Goal: Entertainment & Leisure: Consume media (video, audio)

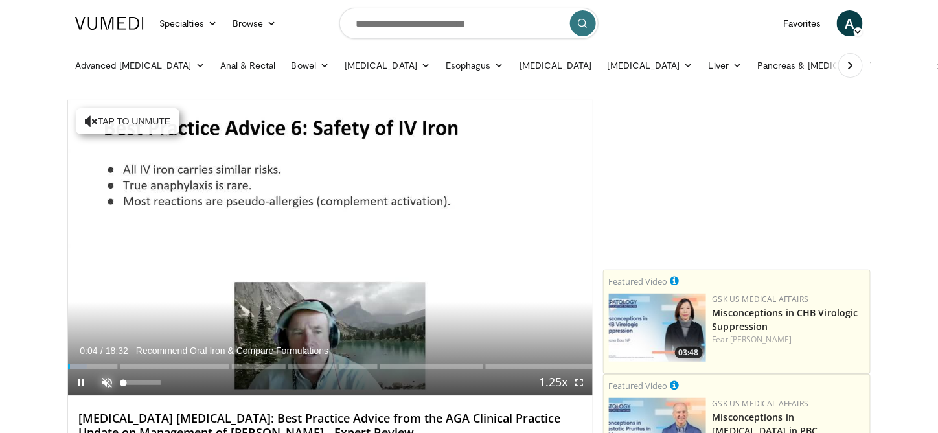
click at [104, 383] on span "Video Player" at bounding box center [107, 382] width 26 height 26
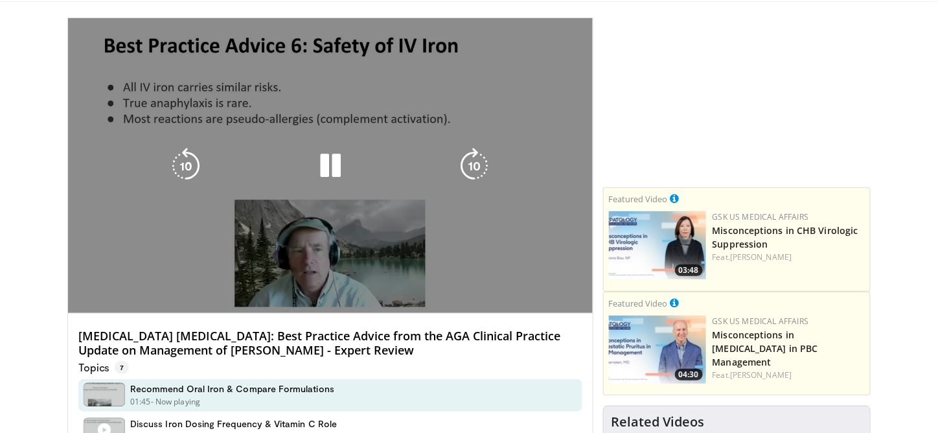
scroll to position [65, 0]
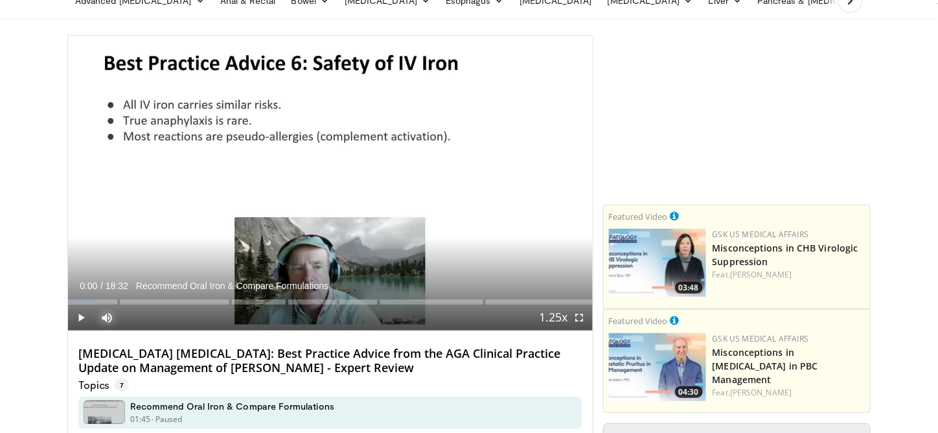
drag, startPoint x: 73, startPoint y: 302, endPoint x: 60, endPoint y: 298, distance: 14.3
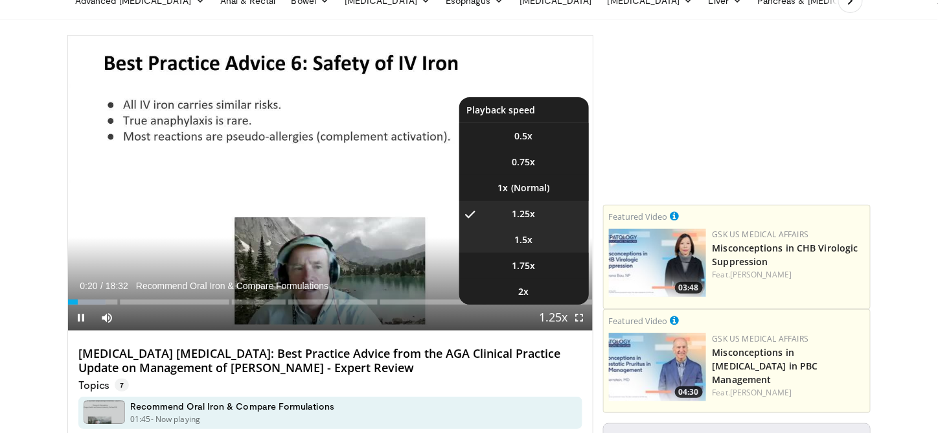
click at [527, 240] on span "1.5x" at bounding box center [524, 239] width 18 height 13
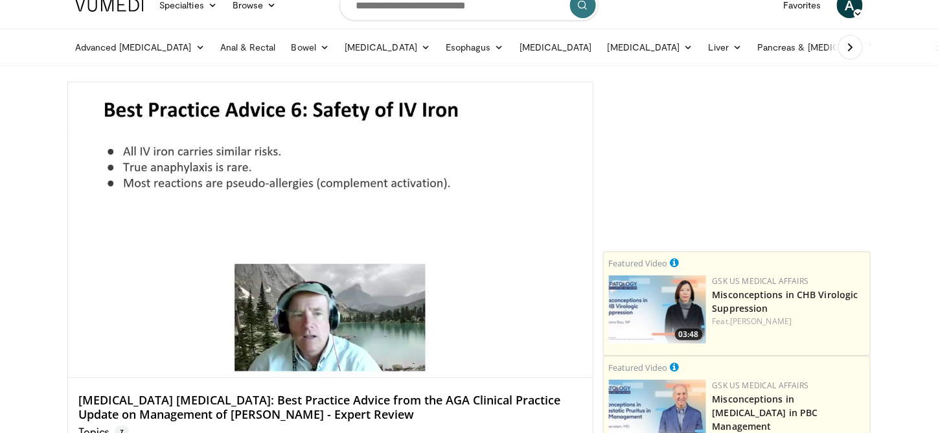
scroll to position [0, 0]
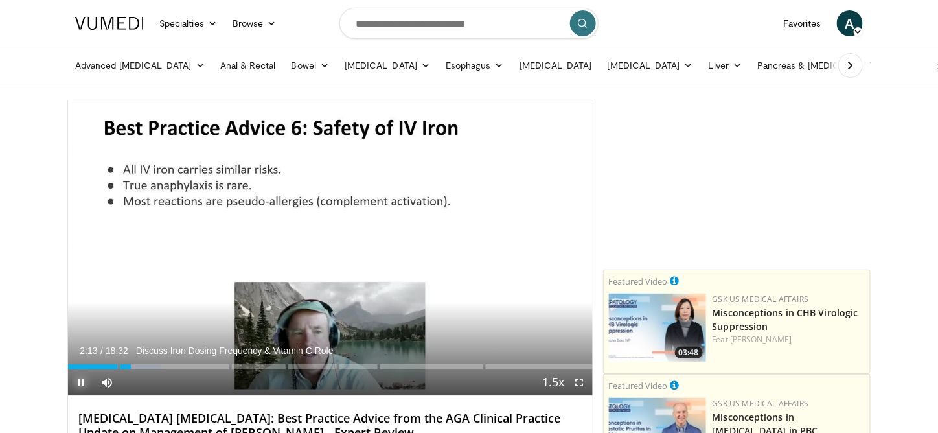
click at [81, 381] on span "Video Player" at bounding box center [81, 382] width 26 height 26
